Goal: Transaction & Acquisition: Subscribe to service/newsletter

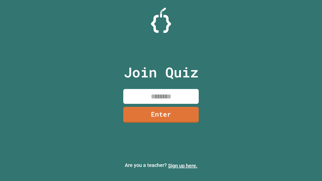
click at [183, 166] on link "Sign up here." at bounding box center [182, 166] width 29 height 6
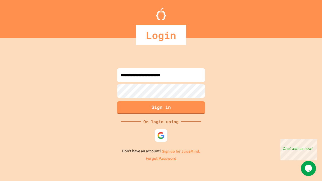
type input "**********"
